Goal: Transaction & Acquisition: Purchase product/service

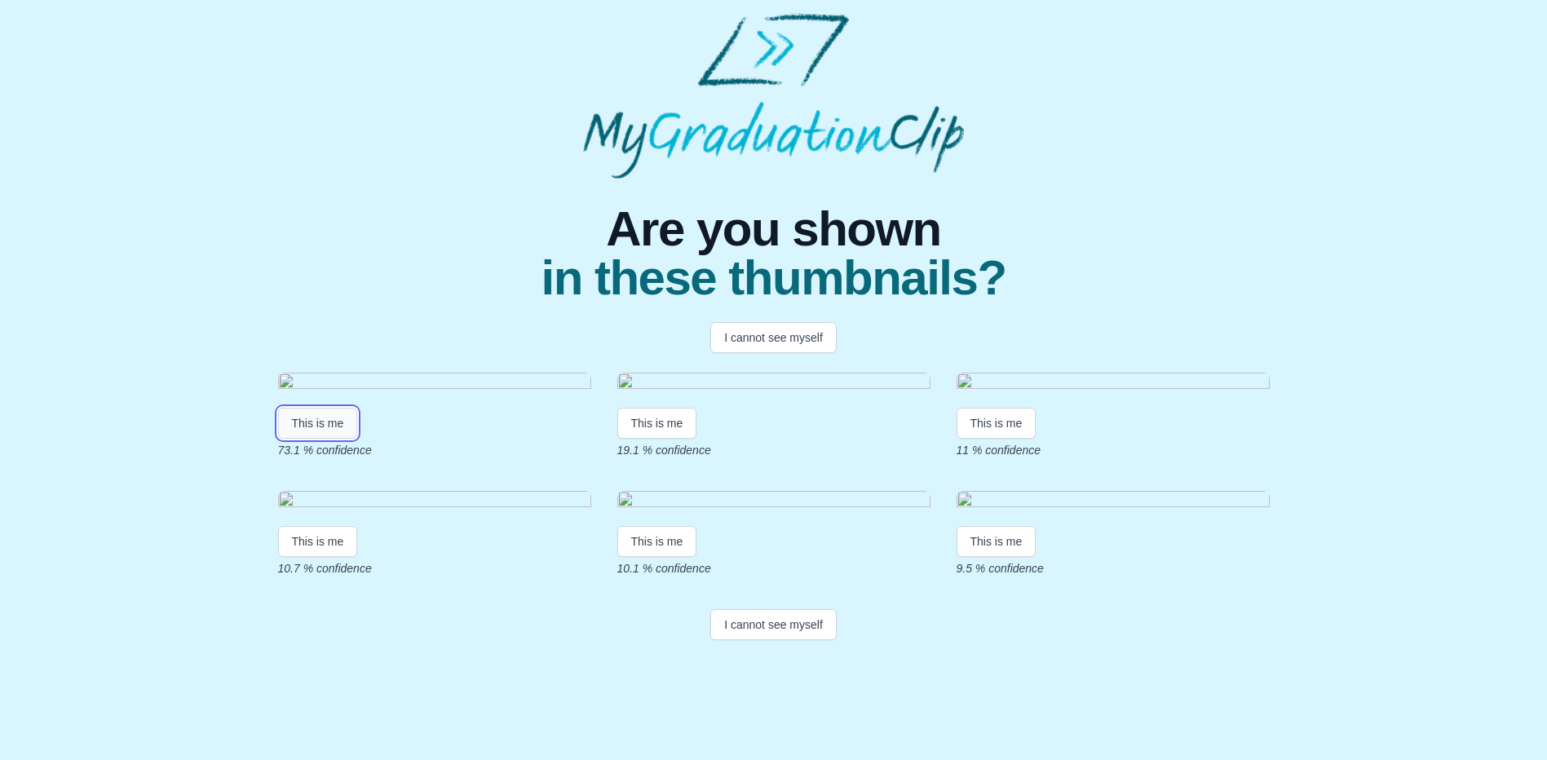
click at [342, 439] on button "This is me" at bounding box center [318, 423] width 80 height 31
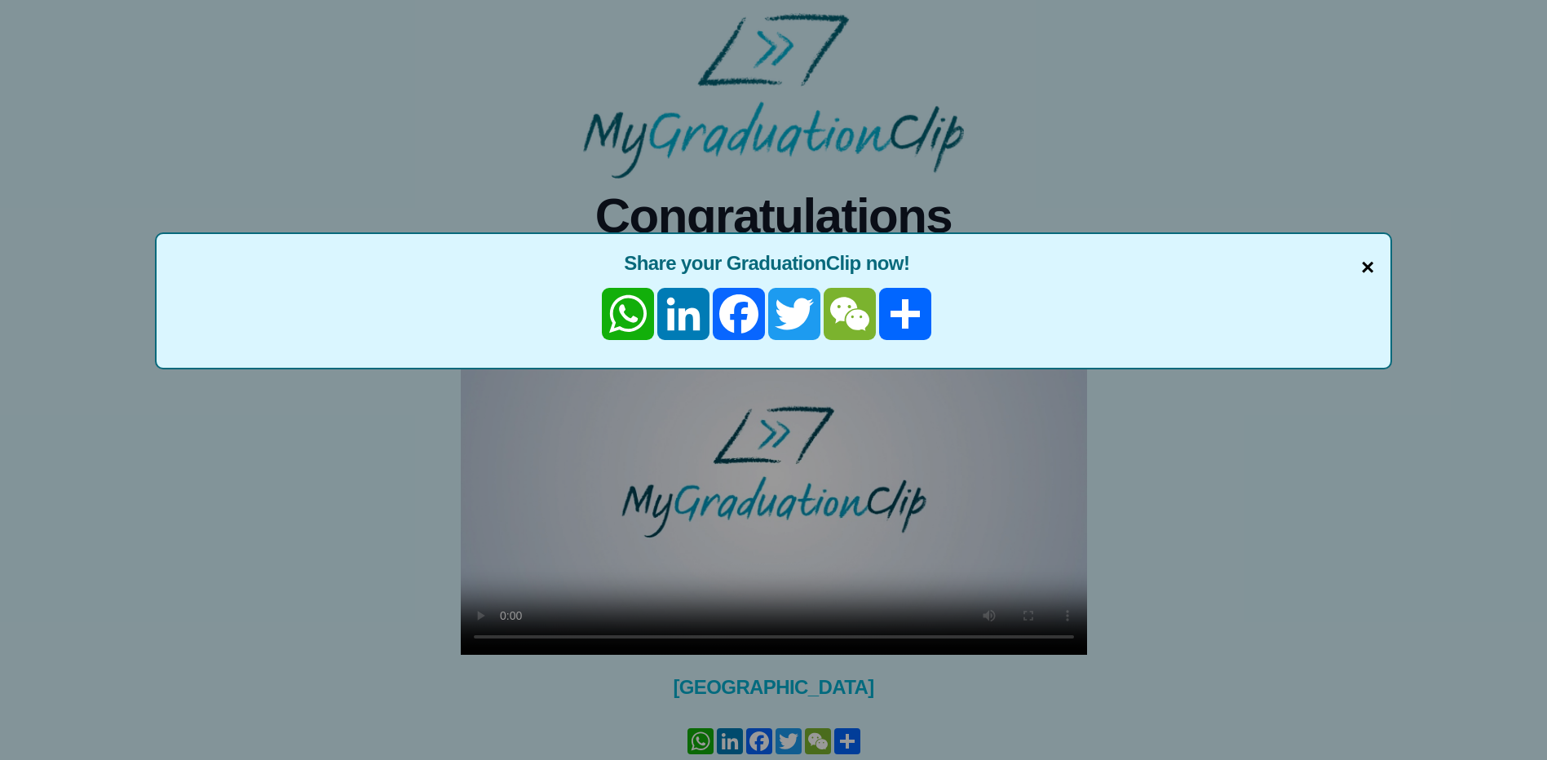
click at [1368, 266] on span "×" at bounding box center [1367, 267] width 13 height 34
